Goal: Information Seeking & Learning: Learn about a topic

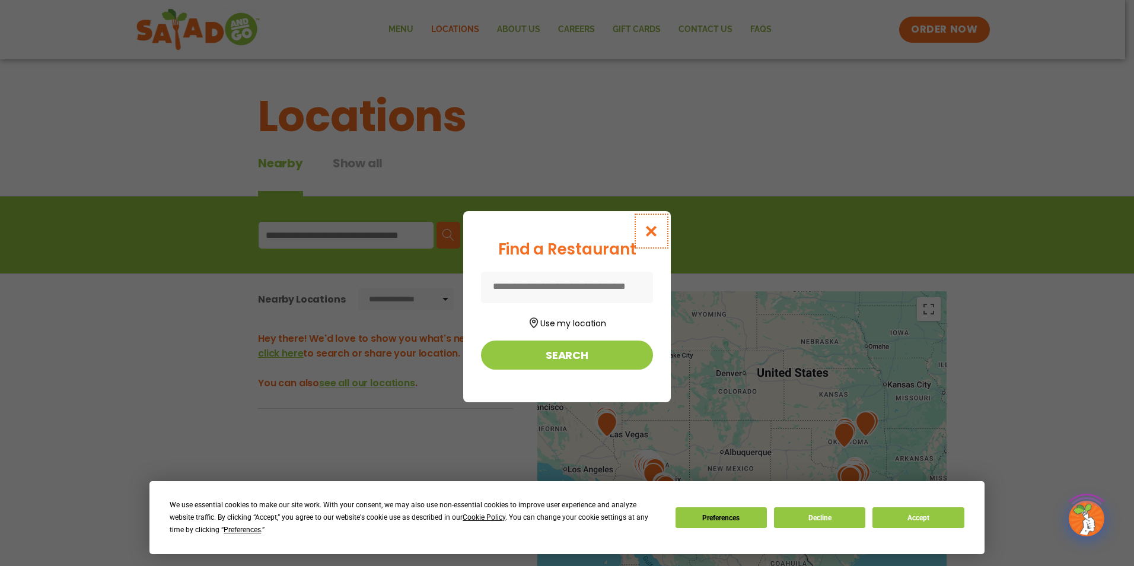
click at [650, 230] on icon "Close modal" at bounding box center [651, 231] width 15 height 12
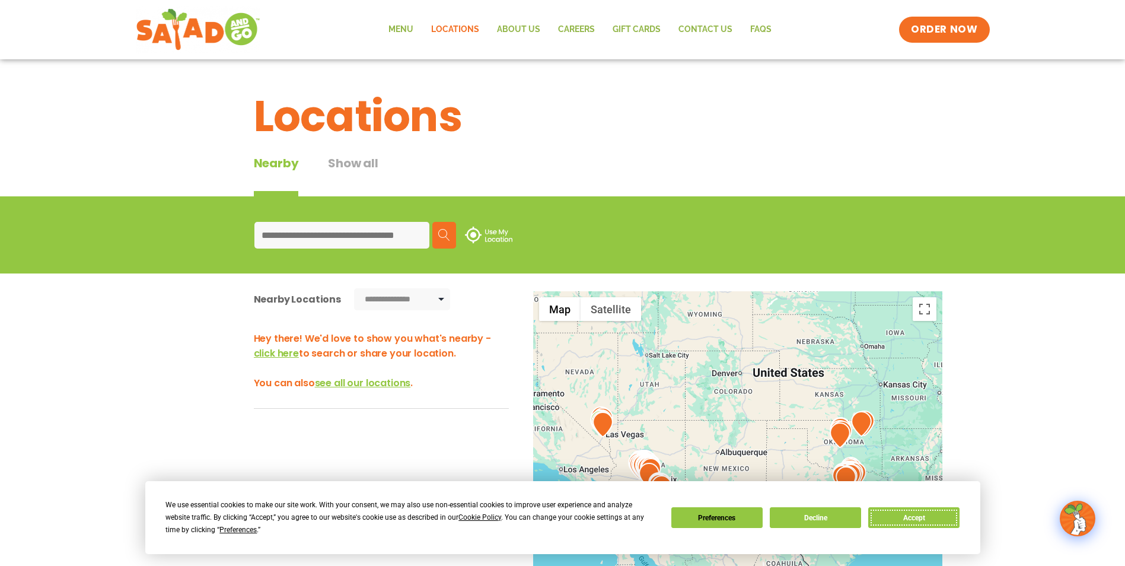
click at [921, 513] on button "Accept" at bounding box center [913, 517] width 91 height 21
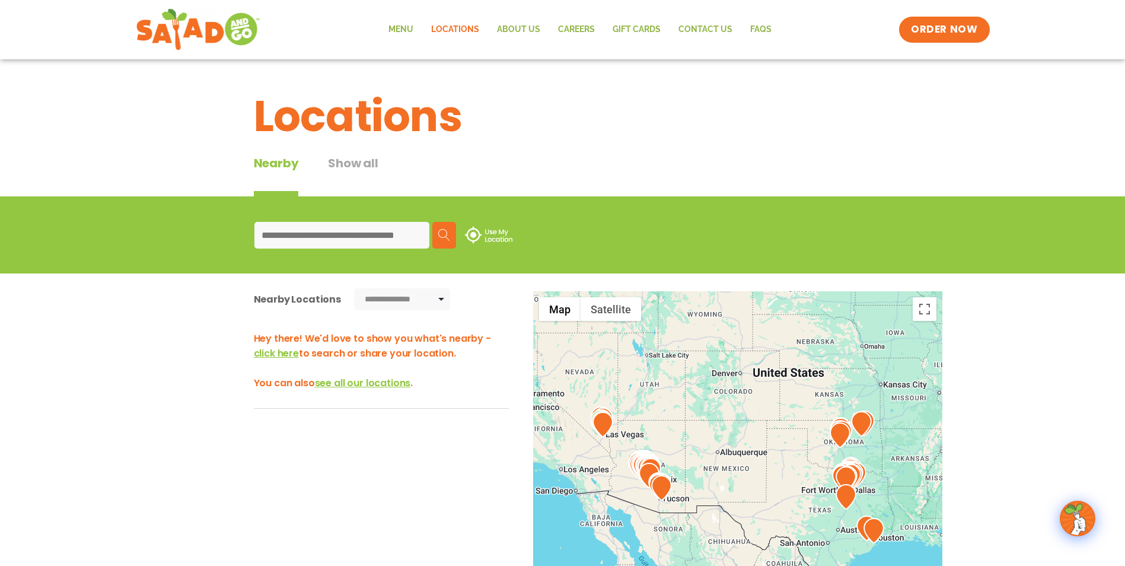
click at [301, 244] on input at bounding box center [341, 235] width 175 height 27
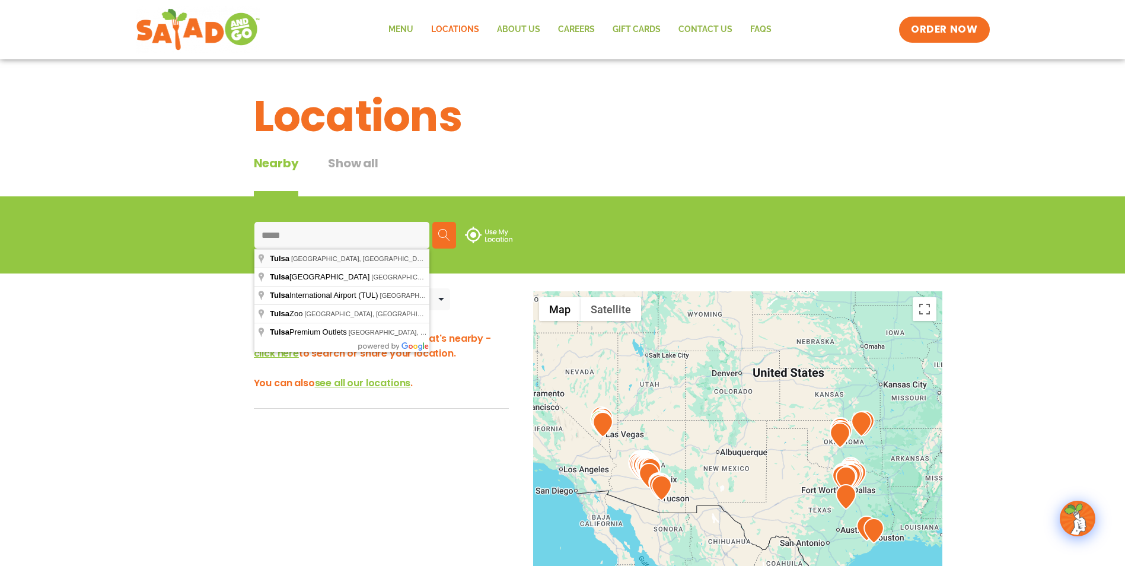
type input "**********"
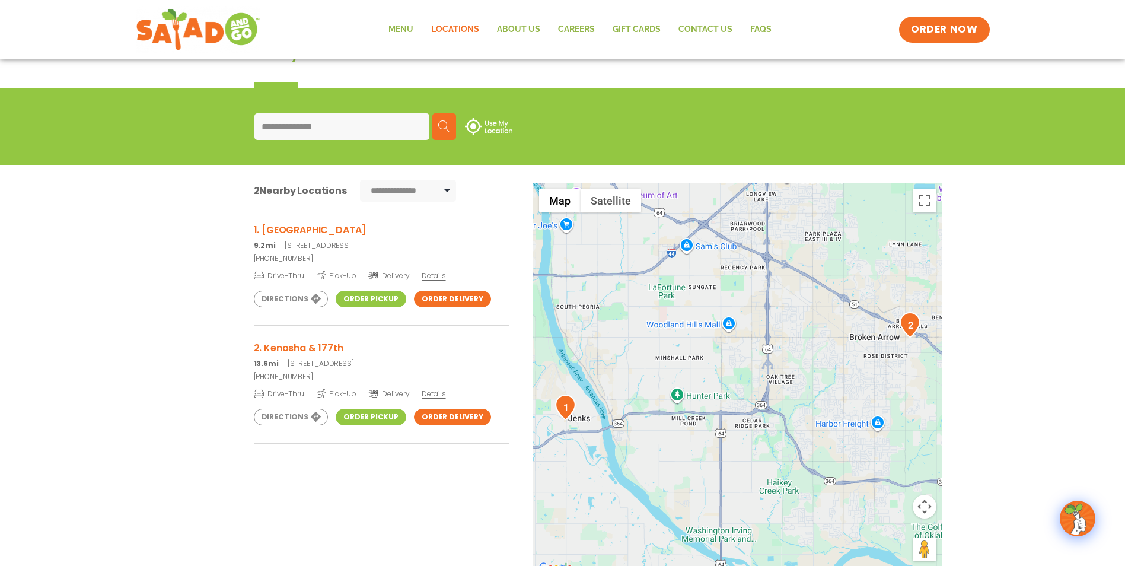
scroll to position [119, 0]
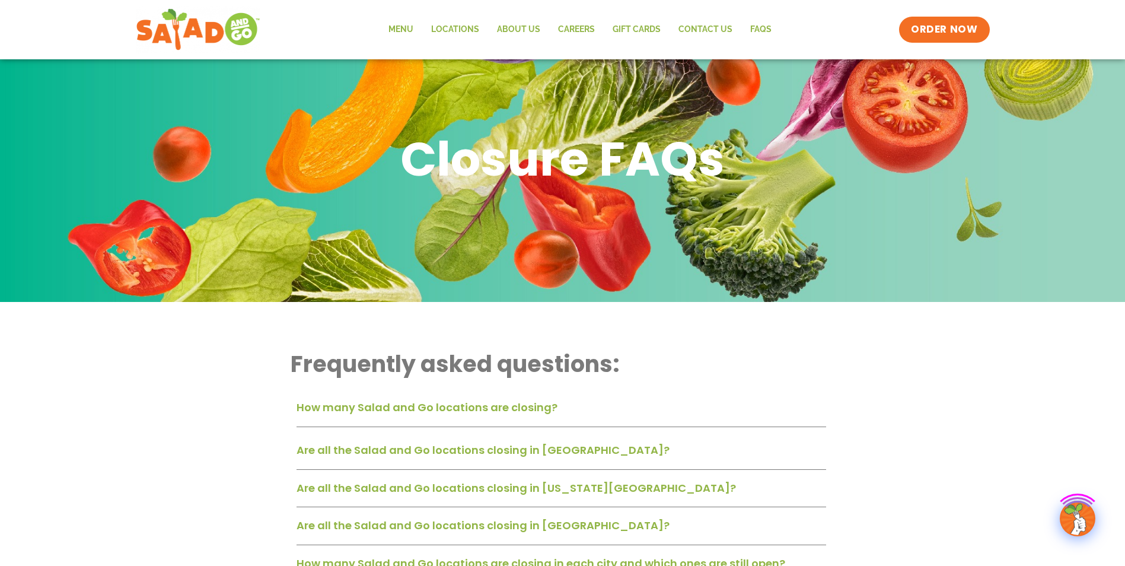
scroll to position [237, 0]
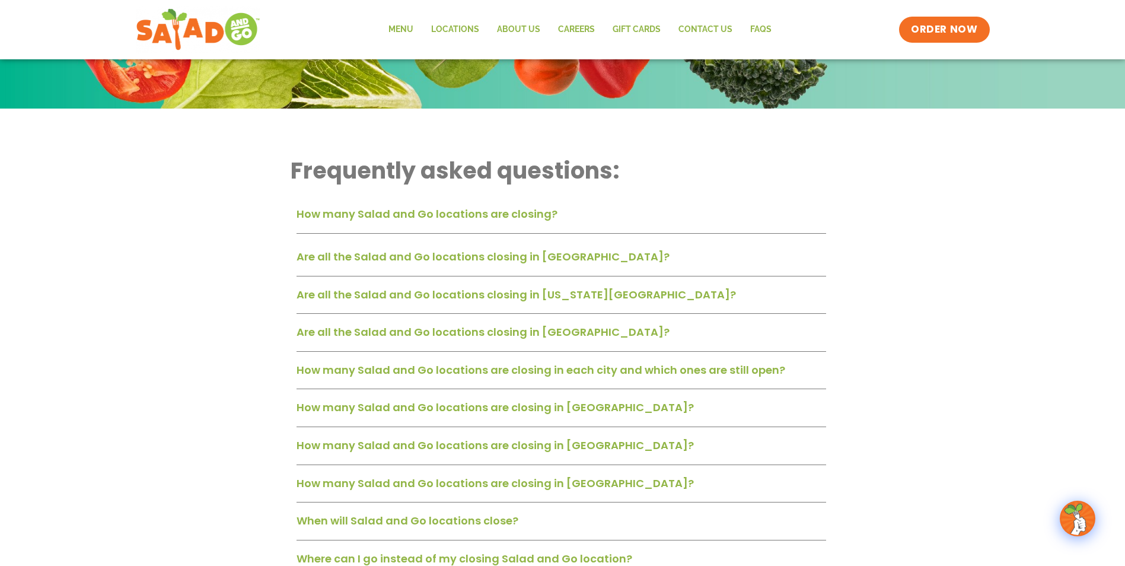
click at [496, 326] on link "Are all the Salad and Go locations closing in Tulsa?" at bounding box center [483, 331] width 373 height 15
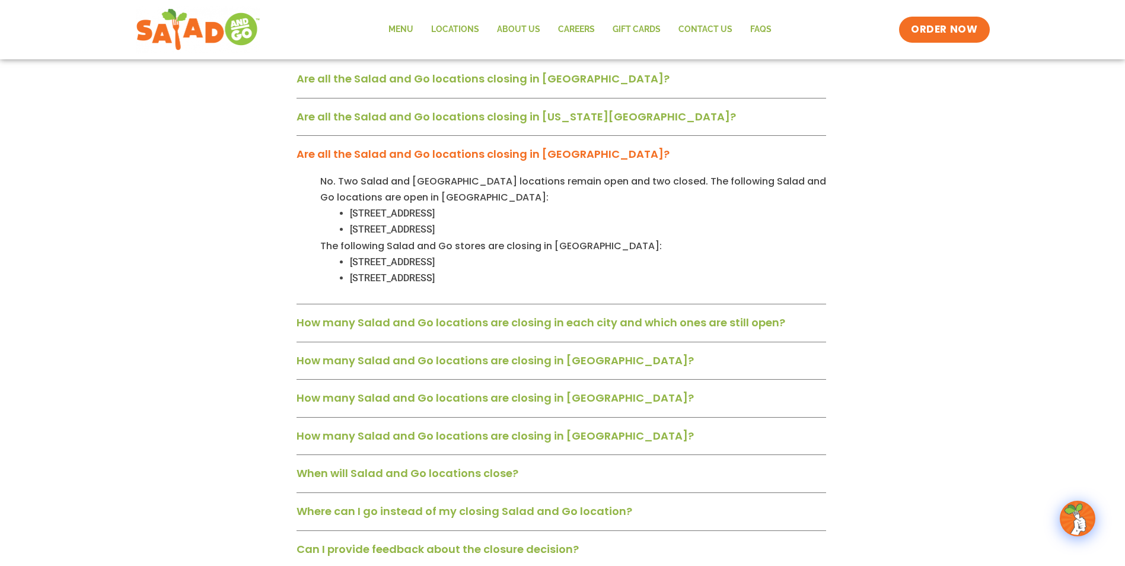
scroll to position [475, 0]
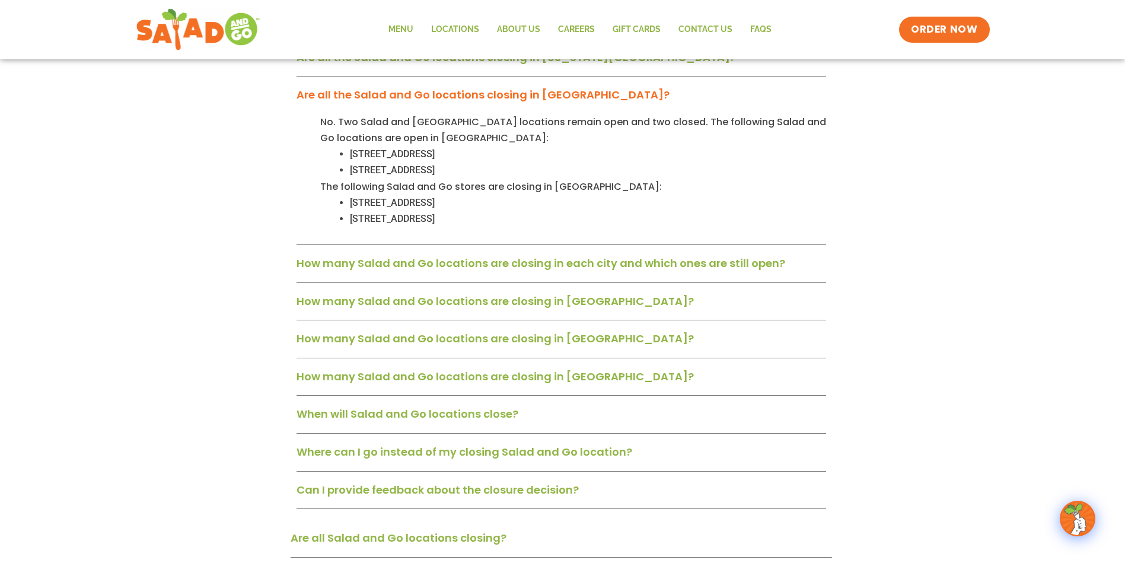
click at [503, 413] on link "When will Salad and Go locations close?" at bounding box center [408, 413] width 222 height 15
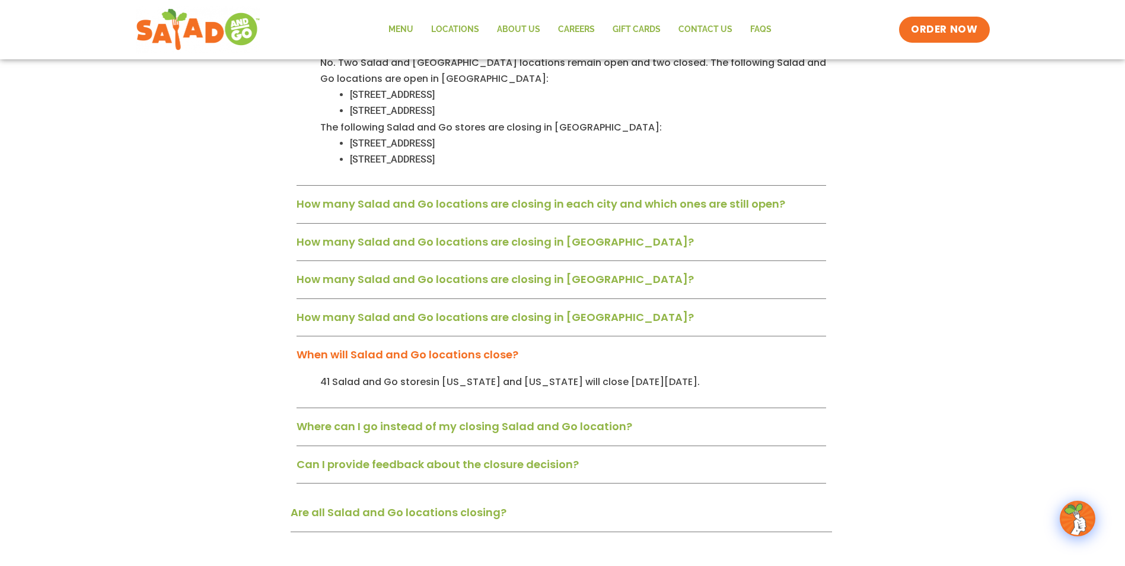
scroll to position [593, 0]
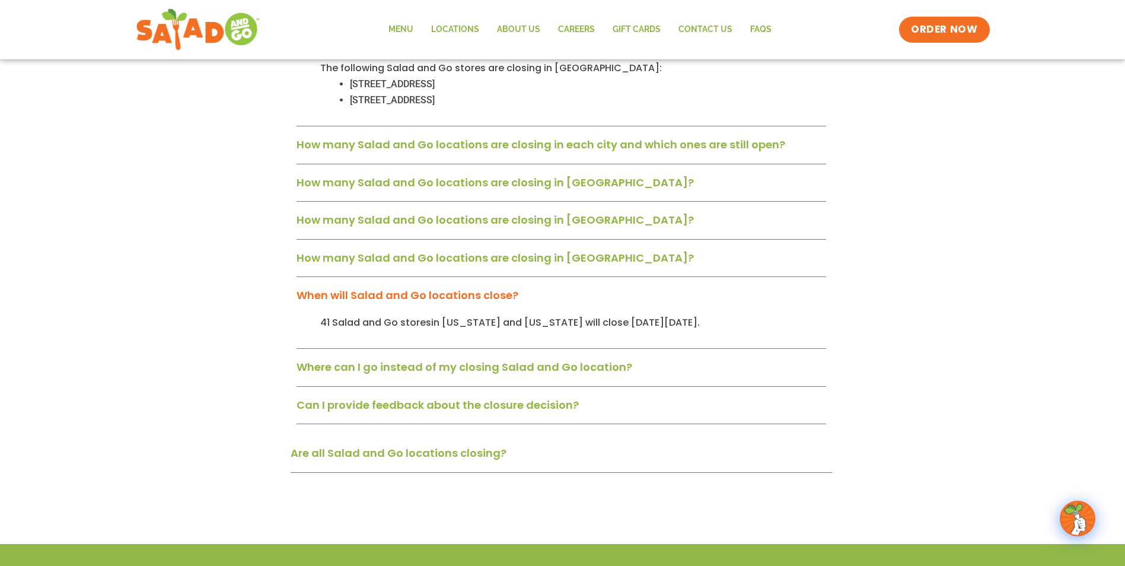
click at [530, 407] on link "Can I provide feedback about the closure decision?" at bounding box center [438, 404] width 282 height 15
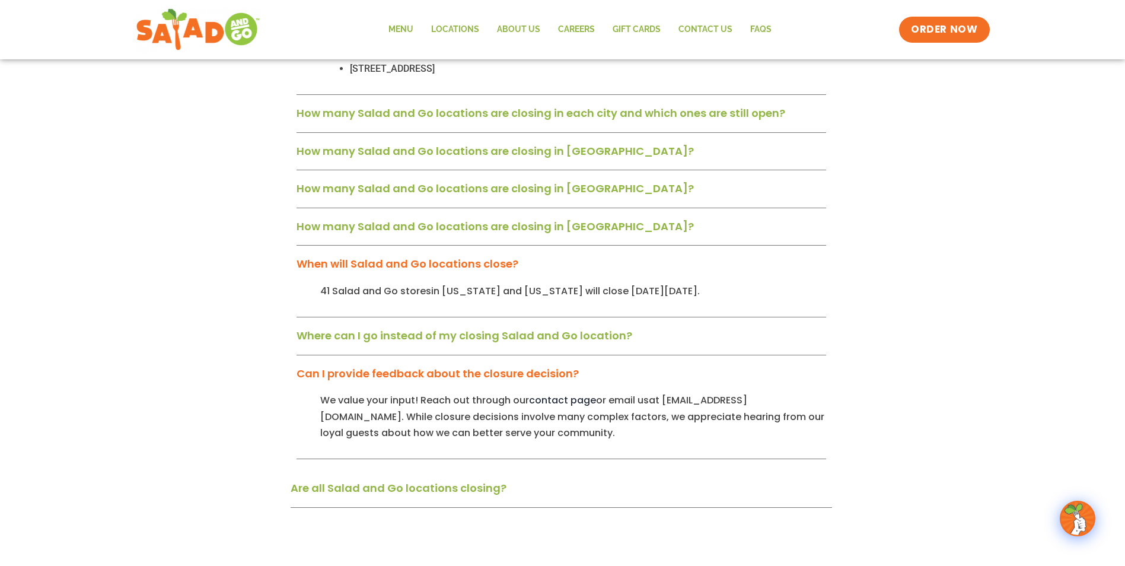
scroll to position [652, 0]
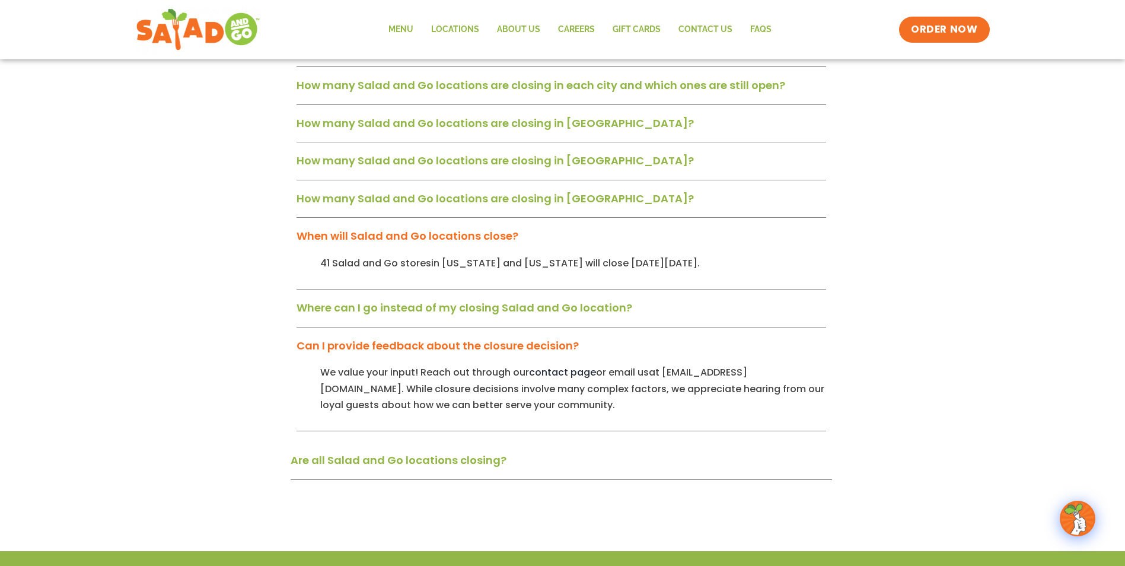
click at [479, 460] on link "Are all Salad and Go locations closing?" at bounding box center [399, 460] width 216 height 15
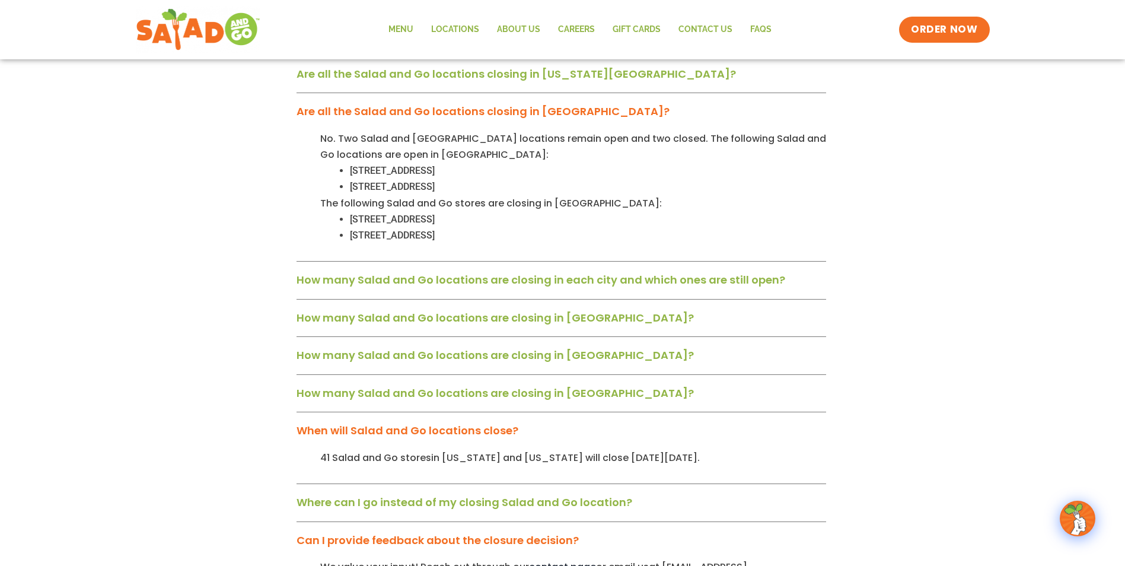
scroll to position [415, 0]
